Goal: Navigation & Orientation: Understand site structure

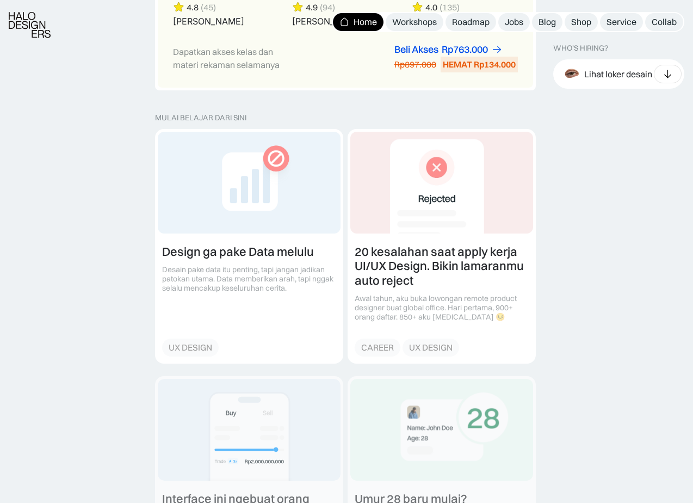
scroll to position [1129, 0]
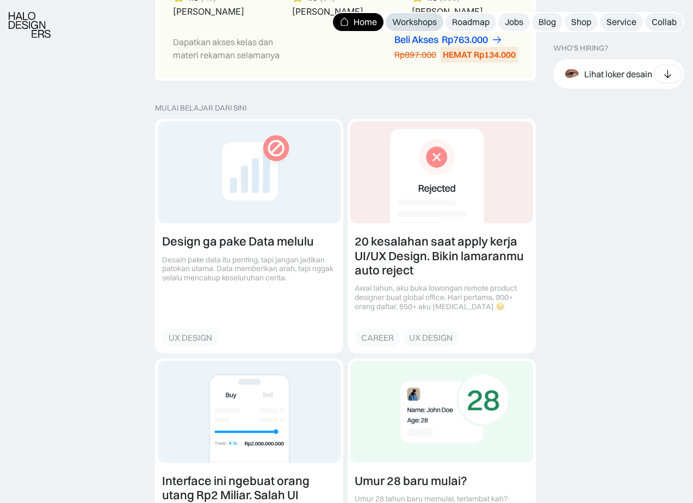
click at [410, 24] on div "Workshops" at bounding box center [414, 21] width 45 height 11
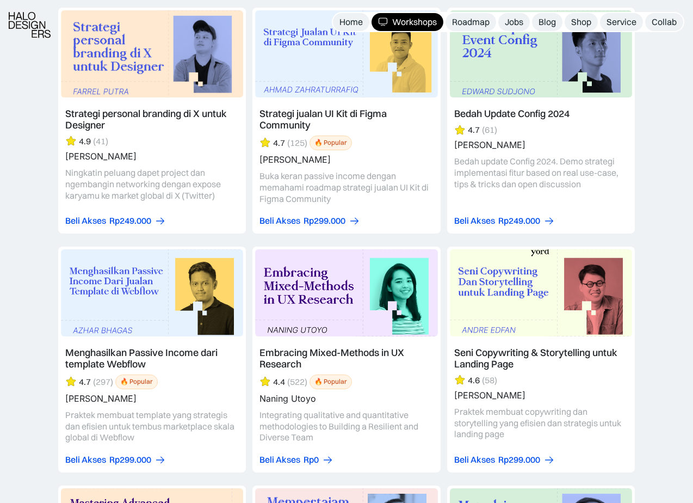
scroll to position [2306, 0]
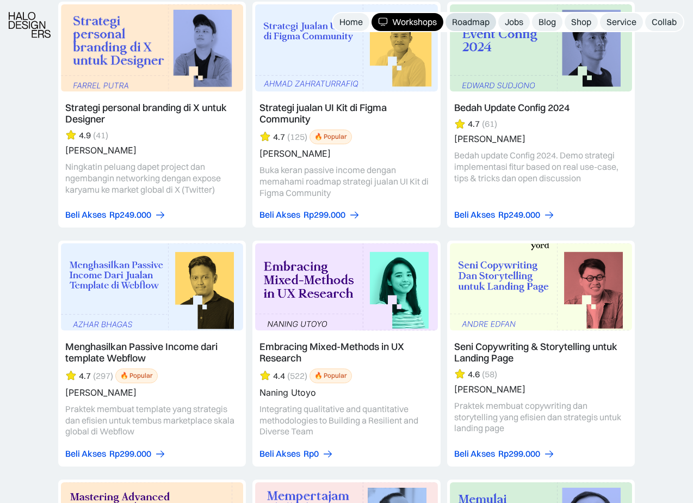
click at [471, 21] on div "Roadmap" at bounding box center [471, 21] width 38 height 11
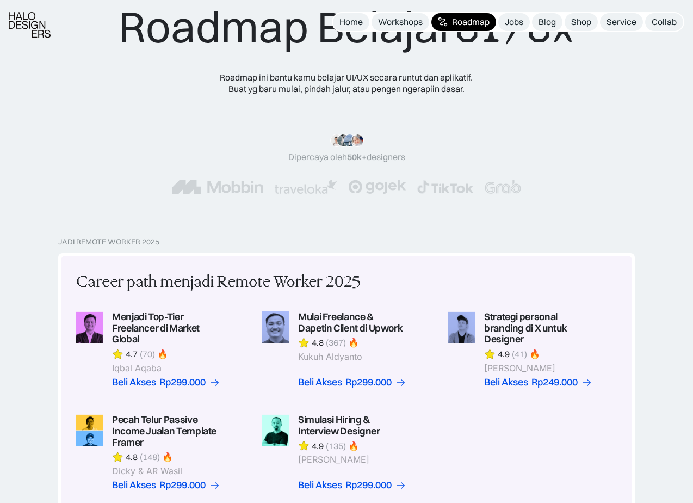
scroll to position [56, 0]
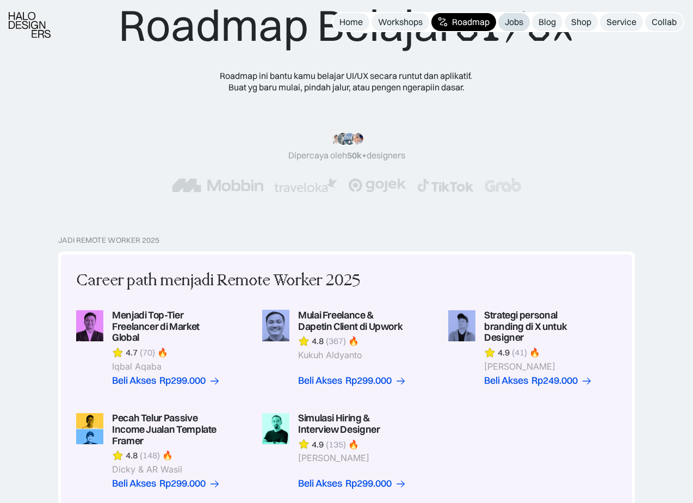
click at [510, 20] on div "Jobs" at bounding box center [514, 21] width 19 height 11
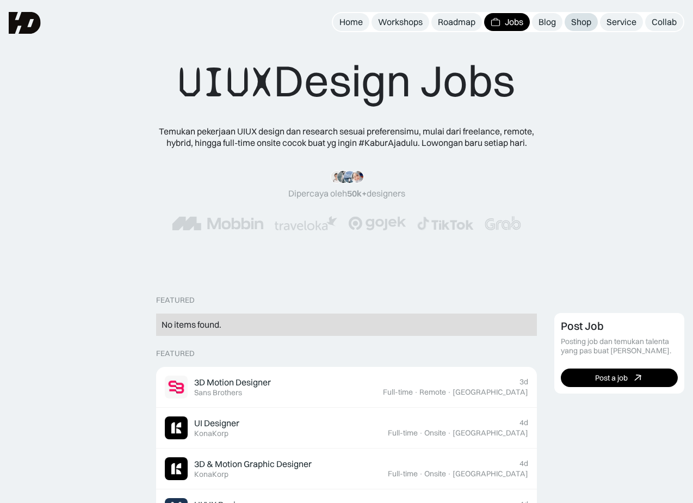
click at [577, 23] on div "Shop" at bounding box center [582, 21] width 20 height 11
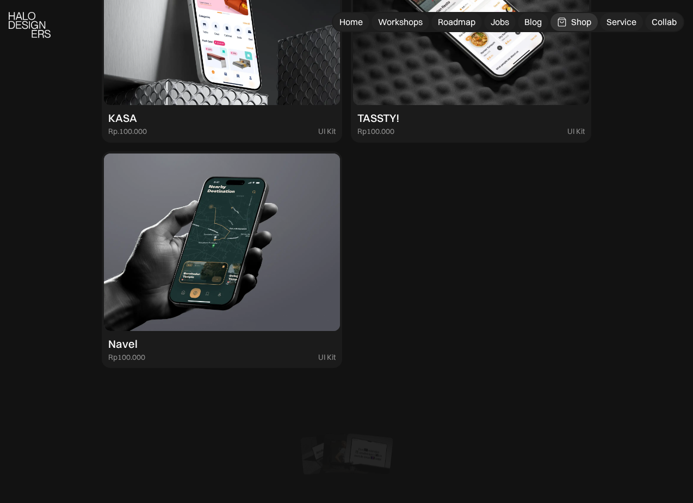
scroll to position [3075, 0]
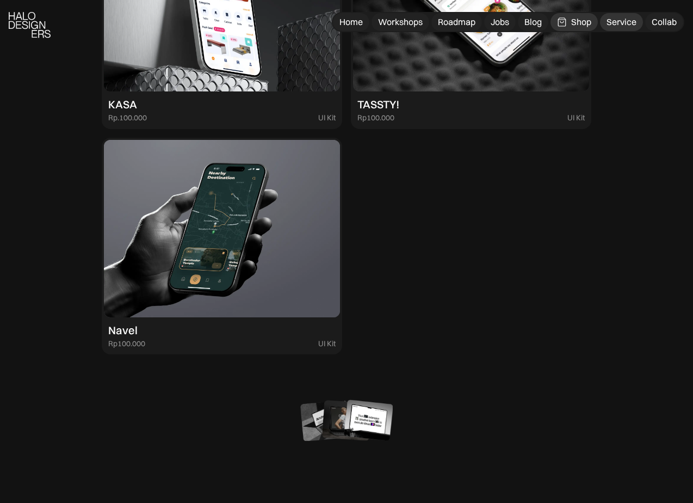
click at [617, 28] on link "Service" at bounding box center [621, 22] width 43 height 18
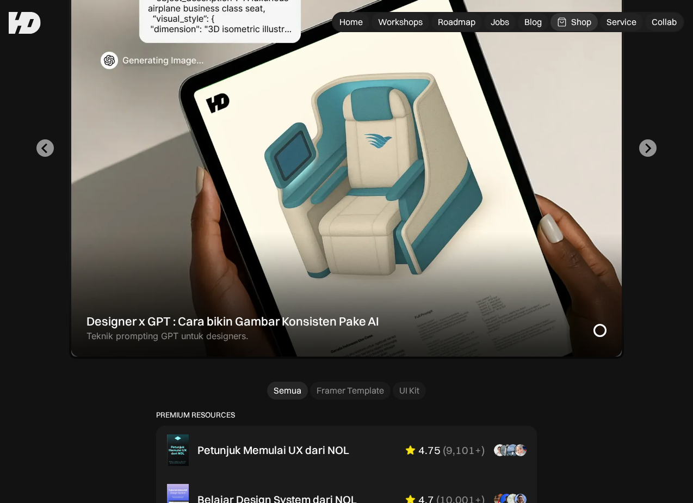
scroll to position [0, 0]
